Goal: Task Accomplishment & Management: Manage account settings

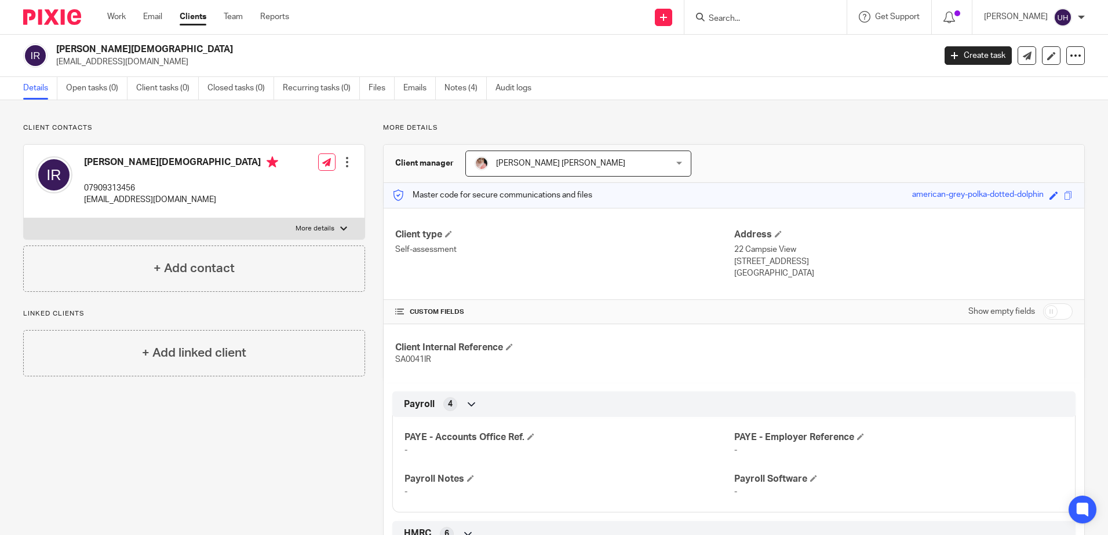
click at [752, 21] on input "Search" at bounding box center [759, 19] width 104 height 10
type input "sidd"
click at [765, 47] on link at bounding box center [777, 44] width 144 height 17
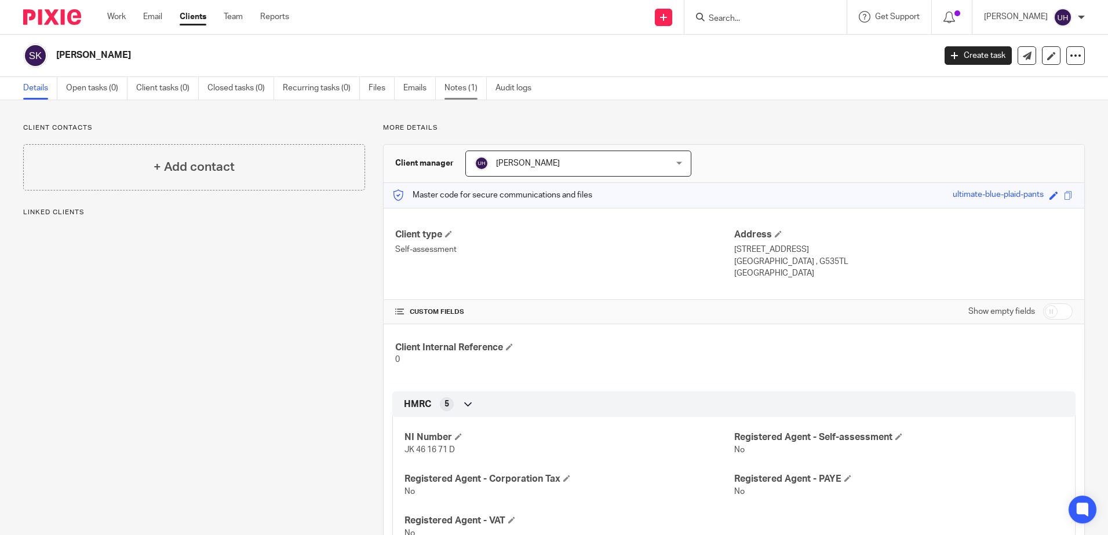
click at [448, 93] on link "Notes (1)" at bounding box center [465, 88] width 42 height 23
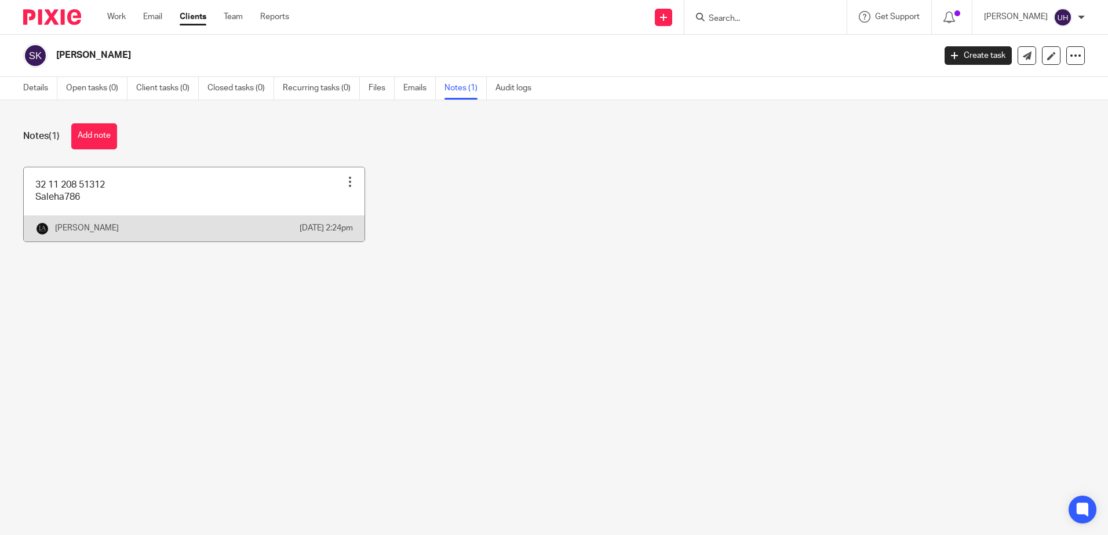
click at [286, 213] on link at bounding box center [194, 204] width 341 height 74
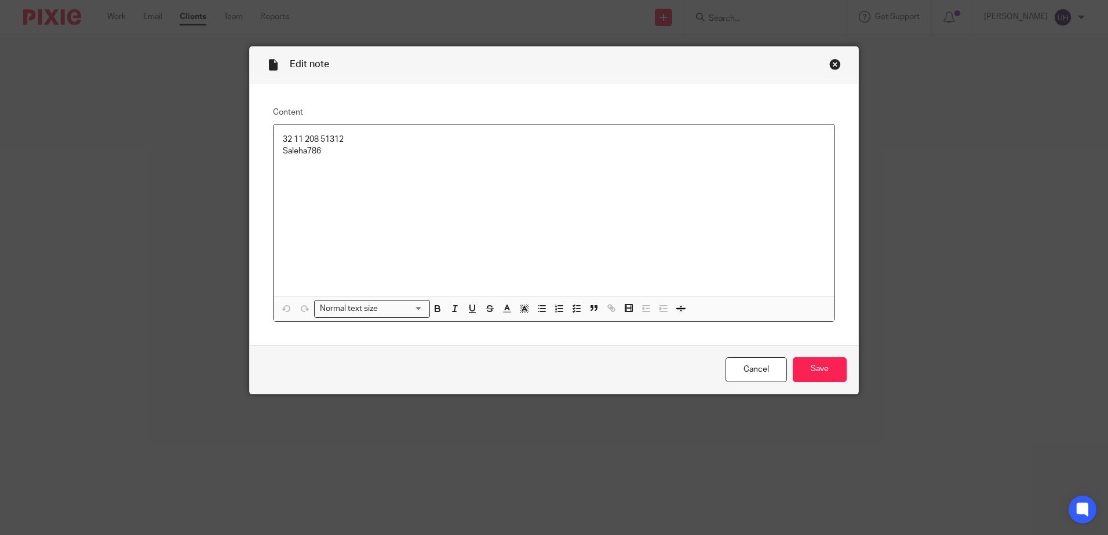
click at [316, 145] on p "32 11 208 51312" at bounding box center [554, 140] width 542 height 12
copy p "32 11 208 51312"
click at [309, 156] on p "Saleha786" at bounding box center [554, 151] width 542 height 12
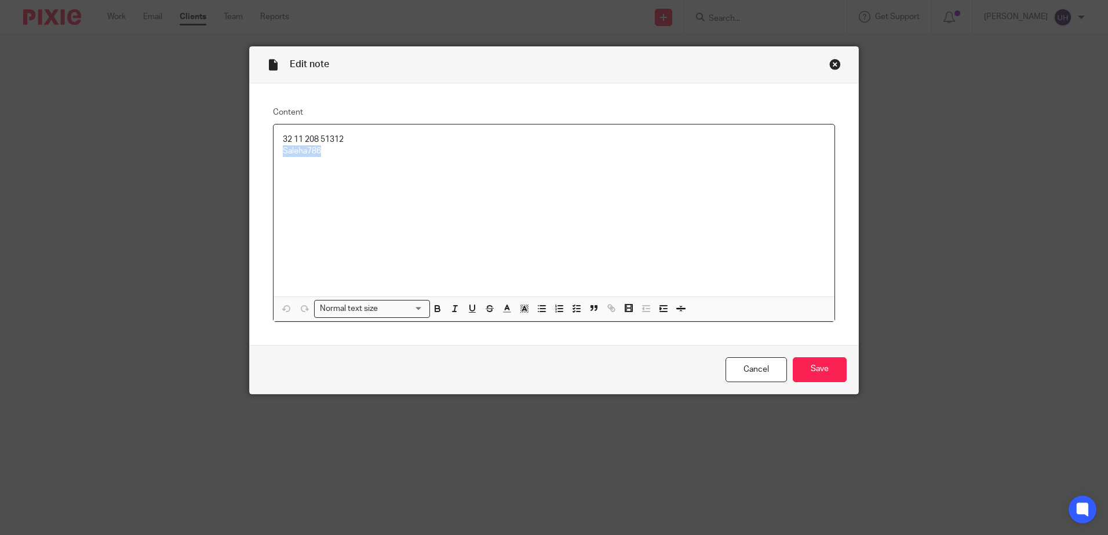
click at [309, 156] on p "Saleha786" at bounding box center [554, 151] width 542 height 12
copy p "Saleha786"
click at [825, 375] on input "Save" at bounding box center [819, 369] width 54 height 25
